Goal: Task Accomplishment & Management: Use online tool/utility

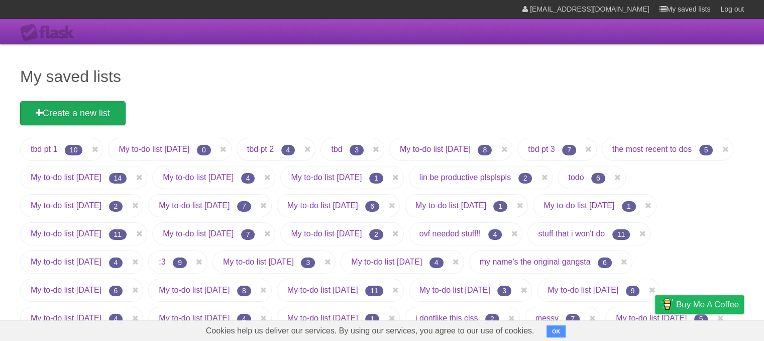
click at [68, 111] on link "Create a new list" at bounding box center [73, 113] width 106 height 24
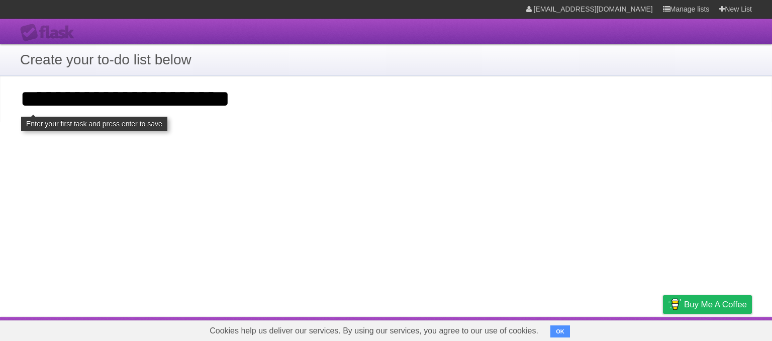
type input "**********"
click input "**********" at bounding box center [0, 0] width 0 height 0
